Goal: Task Accomplishment & Management: Use online tool/utility

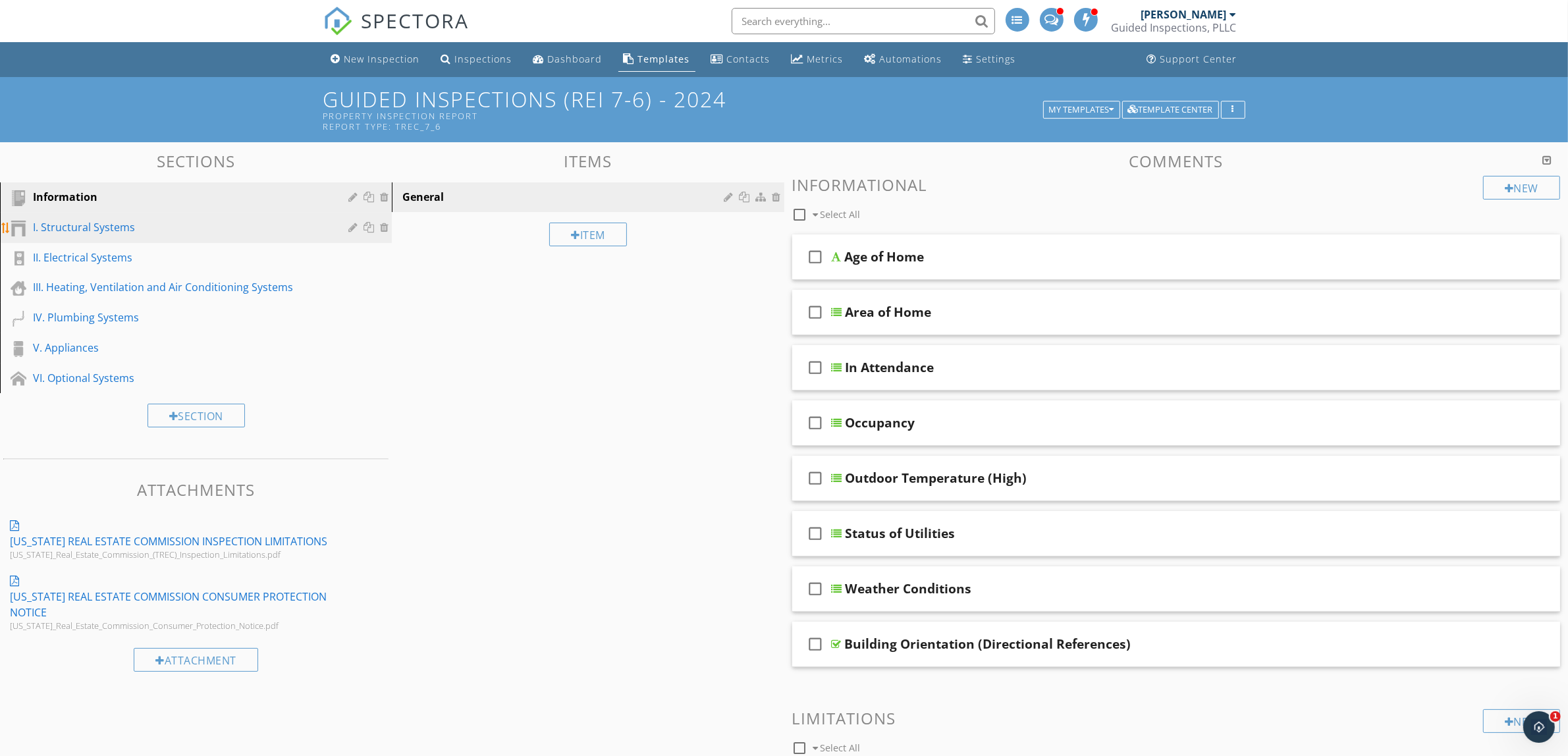
click at [140, 229] on div "I. Structural Systems" at bounding box center [181, 228] width 297 height 16
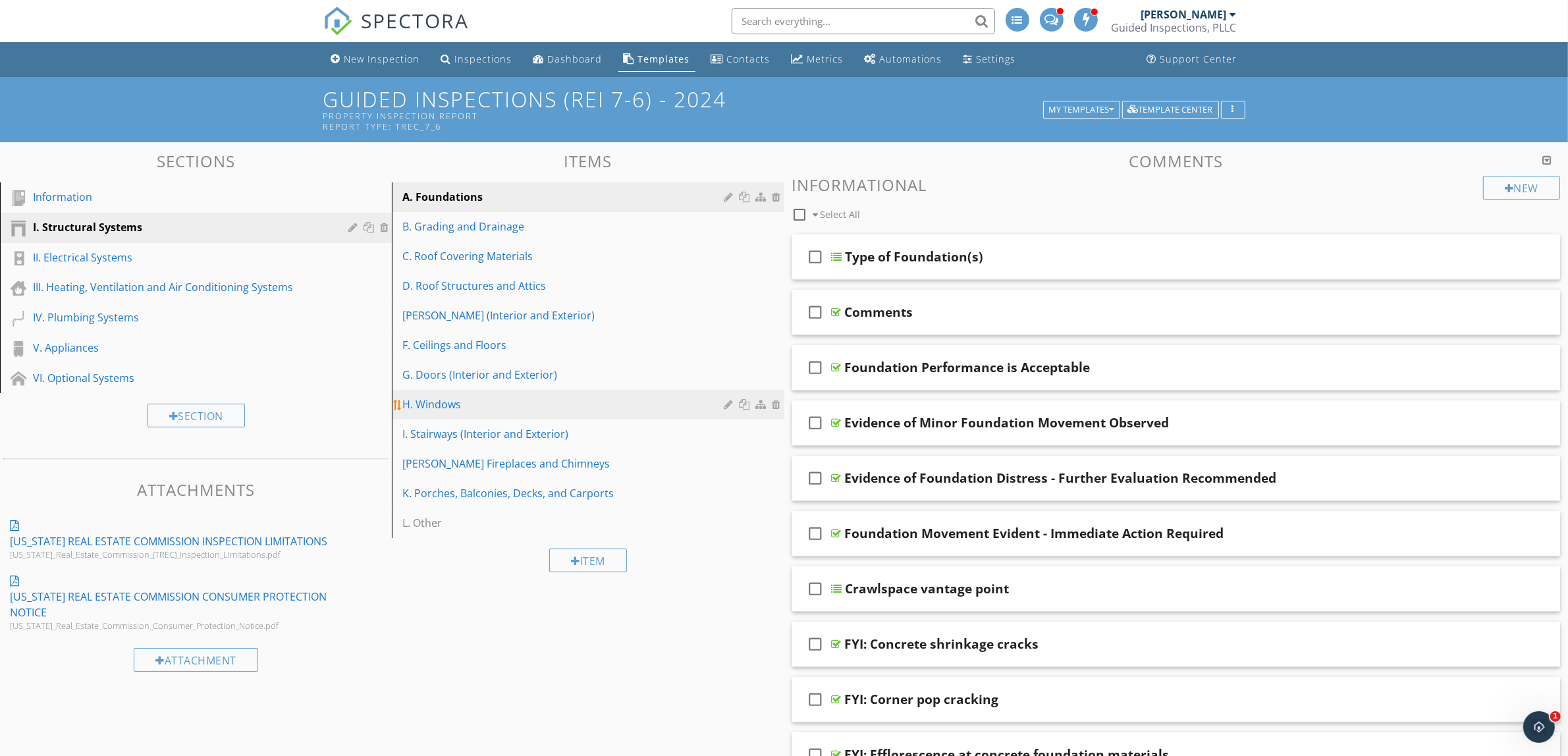
click at [471, 403] on div "H. Windows" at bounding box center [565, 404] width 326 height 16
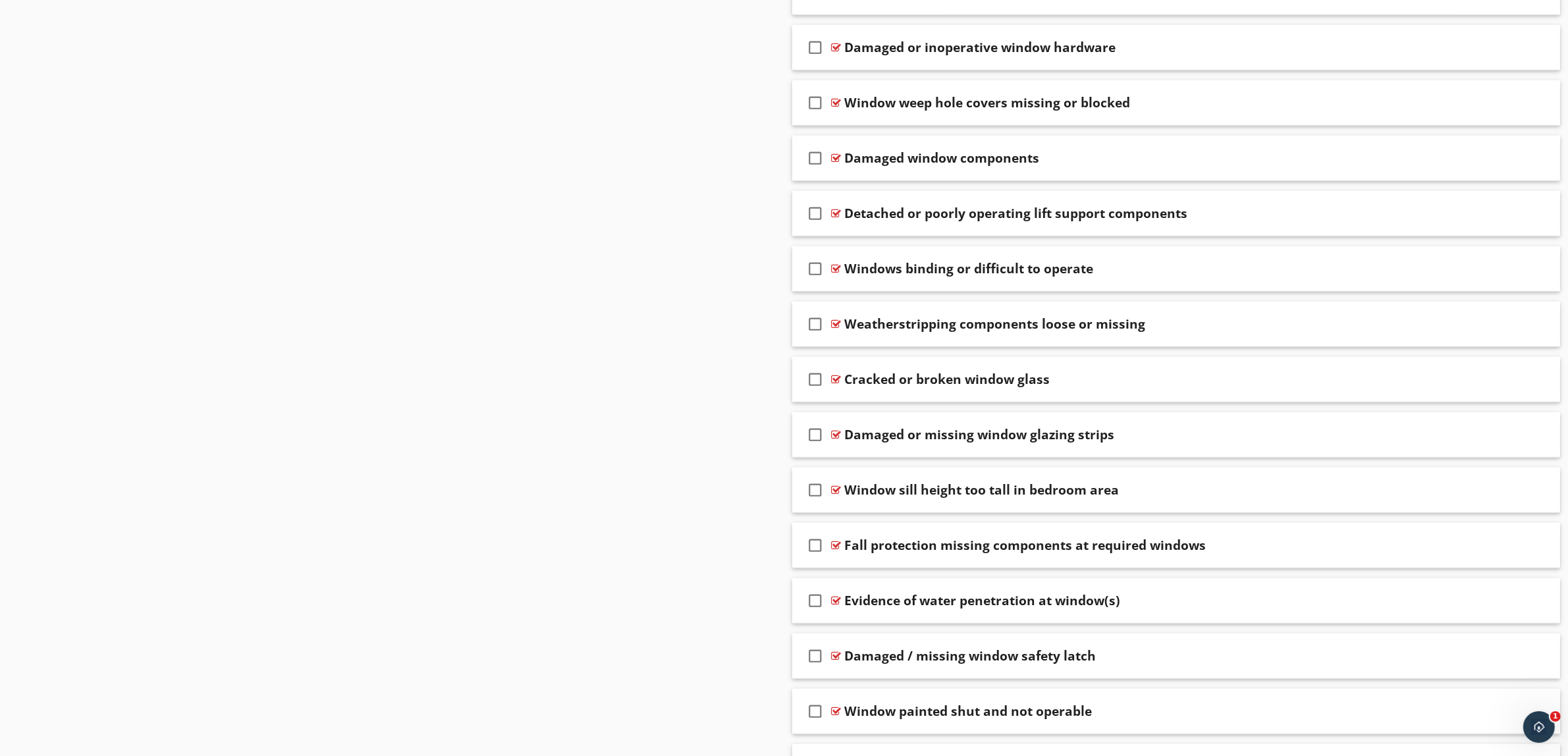
scroll to position [1147, 0]
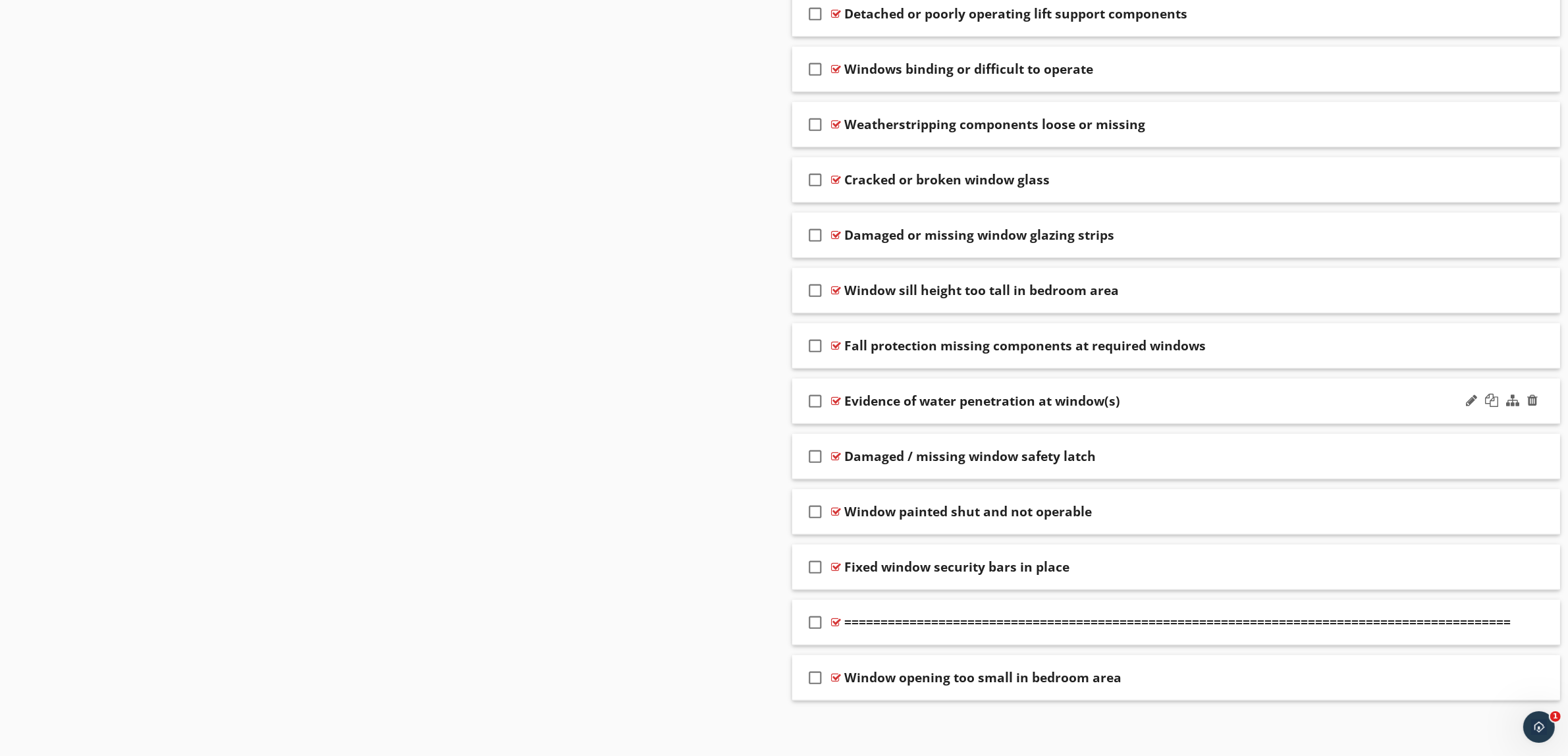
click at [1168, 409] on div "check_box_outline_blank Evidence of water penetration at window(s)" at bounding box center [1176, 401] width 769 height 46
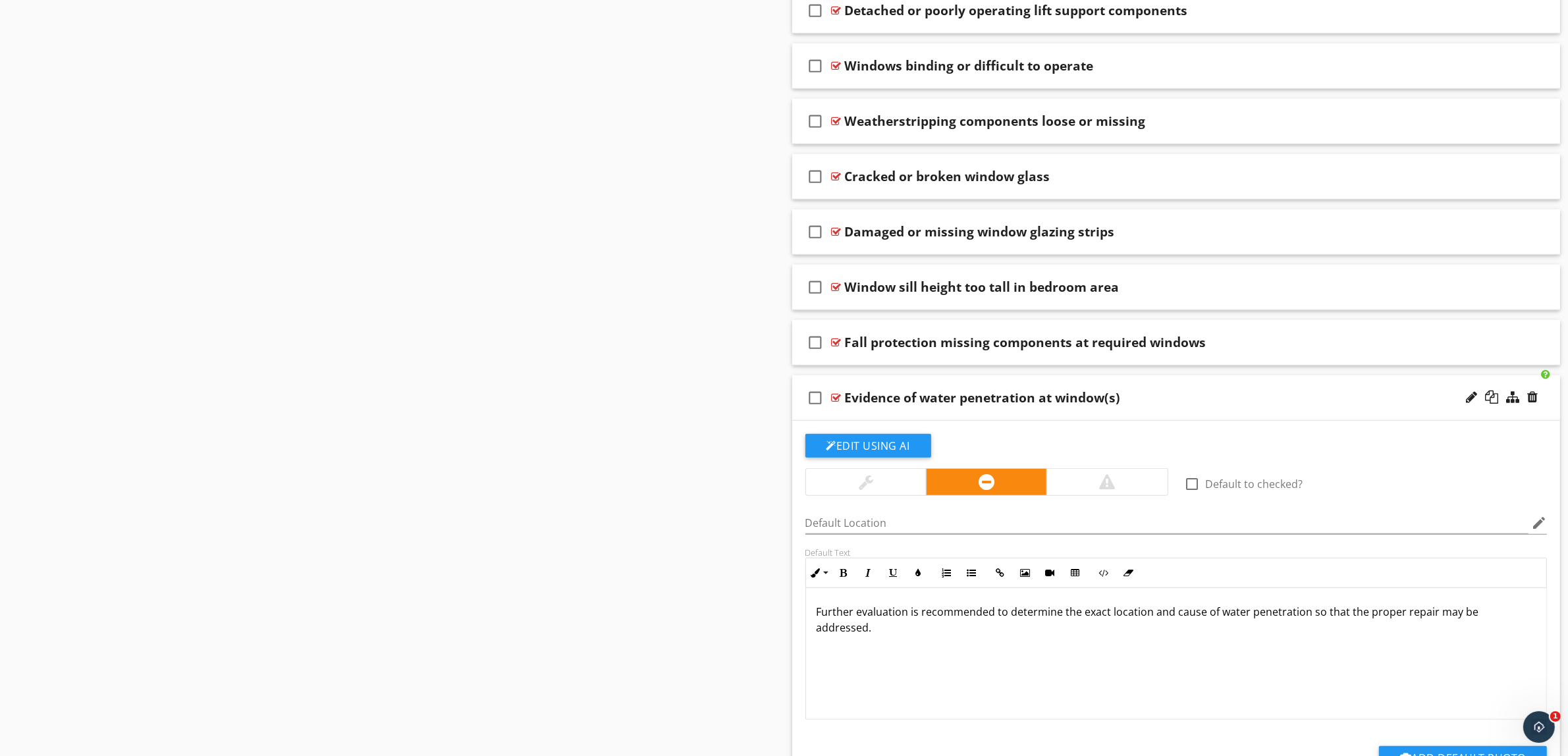
click at [947, 616] on p "Further evaluation is recommended to determine the exact location and cause of …" at bounding box center [1176, 620] width 720 height 32
click at [1184, 395] on div "Evidence of water penetration at window(s)" at bounding box center [1123, 397] width 556 height 16
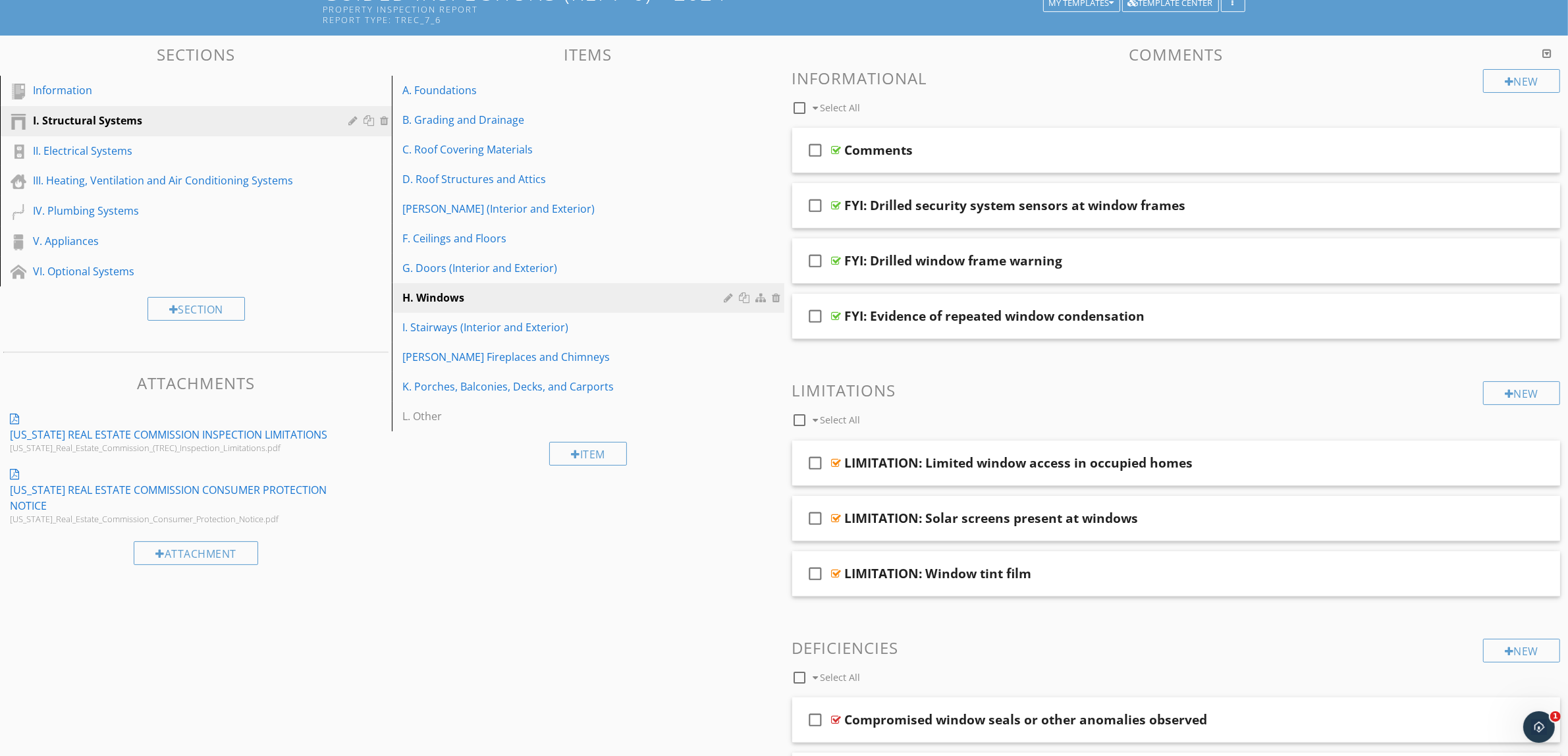
scroll to position [109, 0]
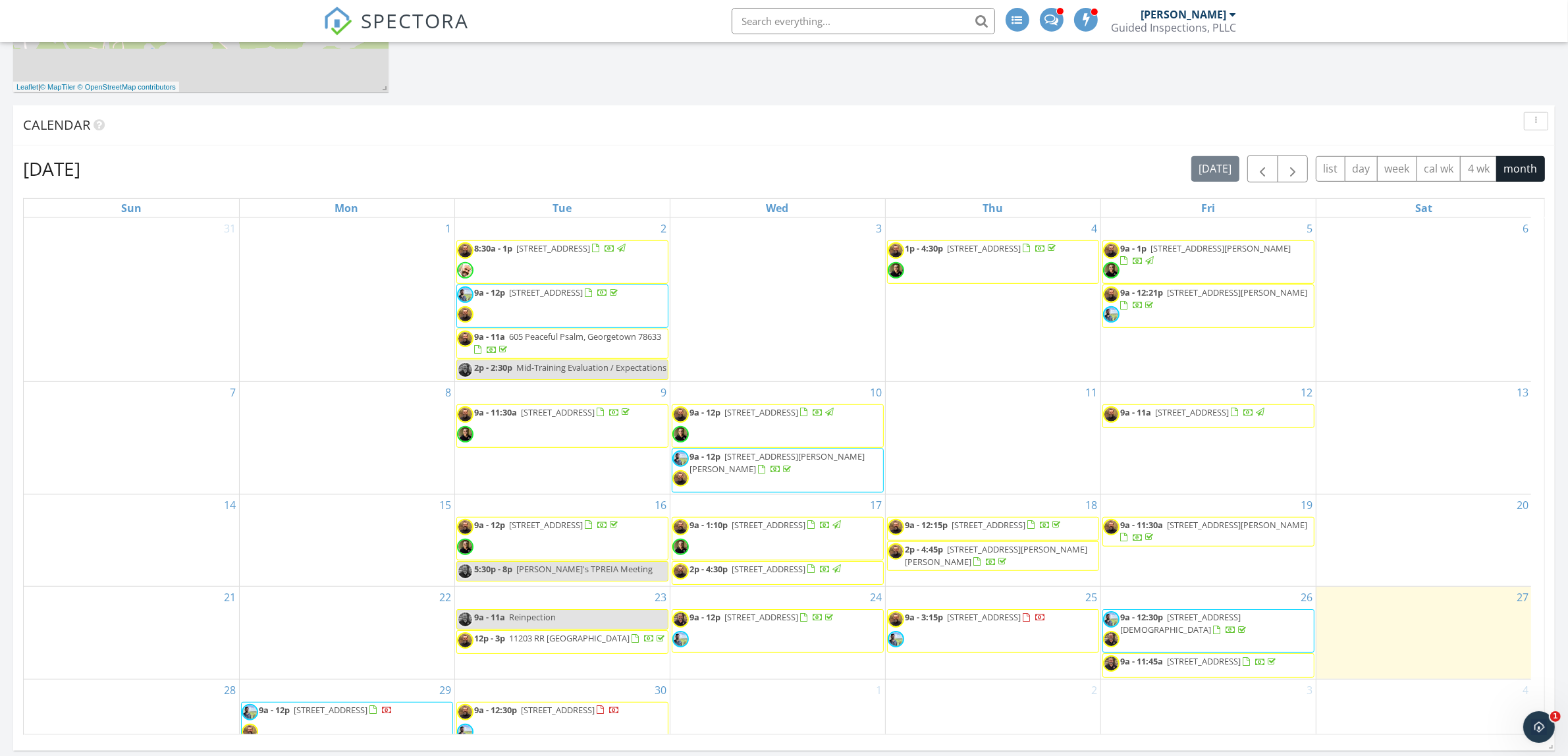
scroll to position [40, 0]
